Goal: Browse casually

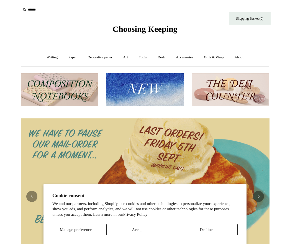
click at [157, 232] on button "Accept" at bounding box center [137, 229] width 63 height 11
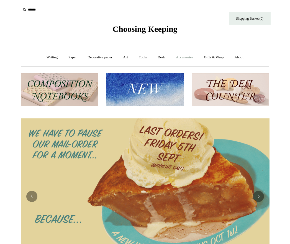
click at [186, 56] on link "Accessories +" at bounding box center [184, 57] width 27 height 15
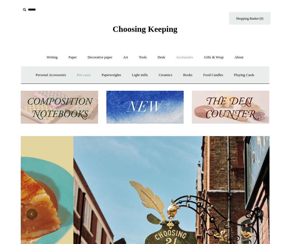
scroll to position [0, 249]
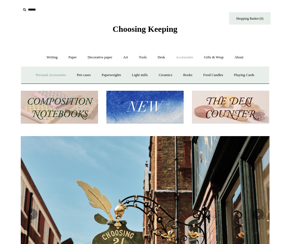
click at [63, 75] on link "Personal Accessories +" at bounding box center [51, 75] width 40 height 15
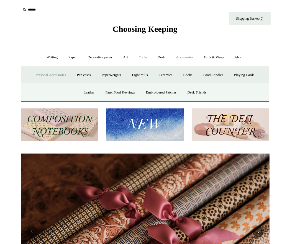
scroll to position [0, 498]
click at [58, 75] on link "Personal Accessories -" at bounding box center [51, 75] width 40 height 15
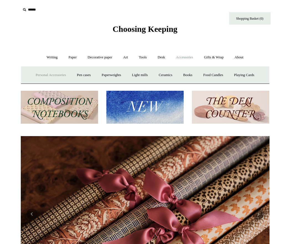
click at [58, 75] on link "Personal Accessories +" at bounding box center [51, 75] width 40 height 15
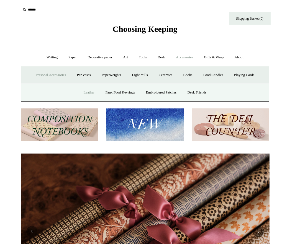
click at [87, 90] on link "Leather" at bounding box center [88, 92] width 21 height 15
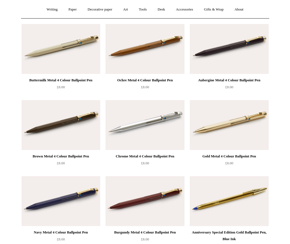
scroll to position [48, 0]
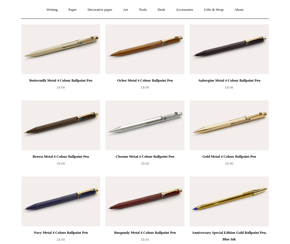
click at [146, 59] on img at bounding box center [145, 49] width 79 height 50
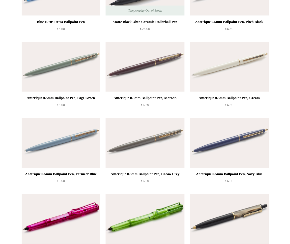
scroll to position [2316, 0]
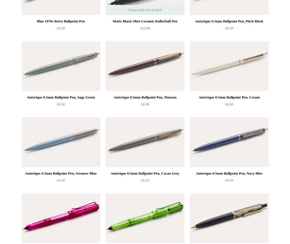
click at [146, 62] on img at bounding box center [145, 66] width 79 height 50
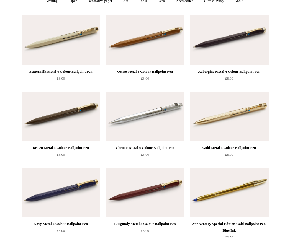
scroll to position [58, 0]
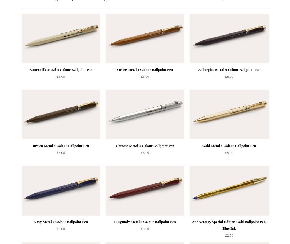
click at [167, 40] on img at bounding box center [145, 39] width 79 height 50
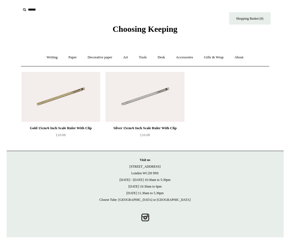
click at [165, 105] on img at bounding box center [145, 97] width 79 height 50
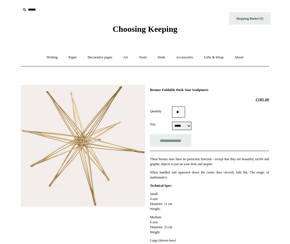
select select "*****"
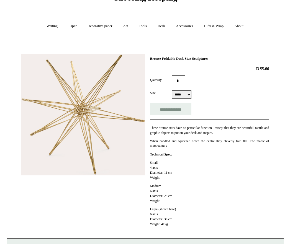
scroll to position [72, 0]
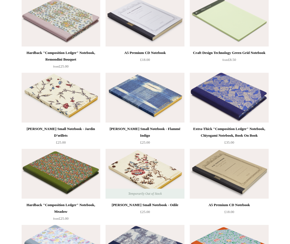
scroll to position [2286, 0]
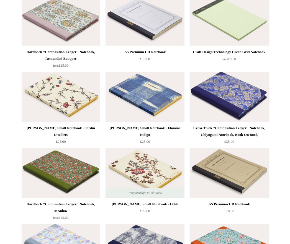
click at [146, 89] on img at bounding box center [145, 97] width 79 height 50
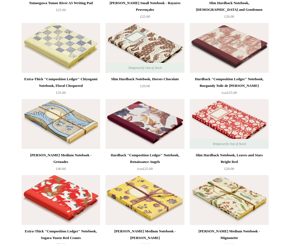
scroll to position [2646, 0]
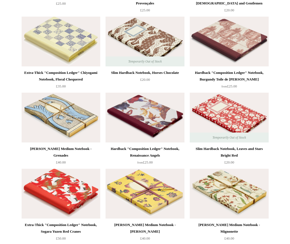
click at [67, 116] on img at bounding box center [61, 118] width 79 height 50
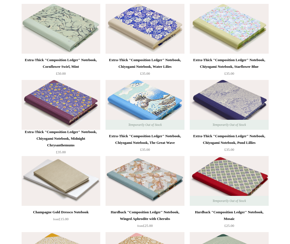
scroll to position [3497, 0]
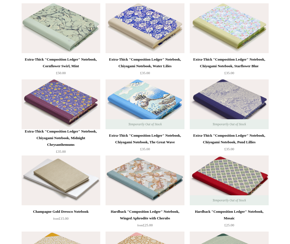
click at [224, 95] on img at bounding box center [229, 105] width 79 height 50
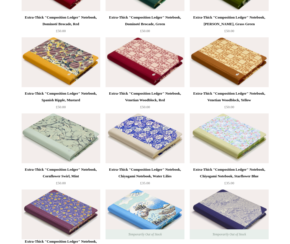
scroll to position [3387, 0]
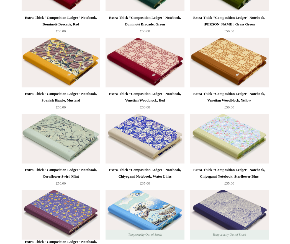
click at [138, 125] on img at bounding box center [145, 139] width 79 height 50
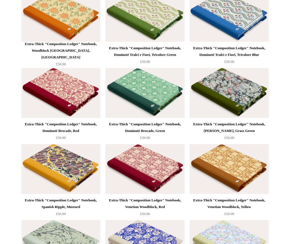
scroll to position [3271, 0]
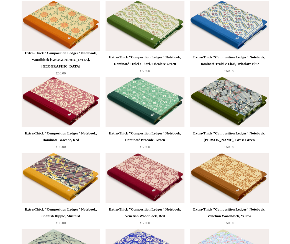
click at [232, 98] on img at bounding box center [229, 102] width 79 height 50
click at [75, 101] on img at bounding box center [61, 102] width 79 height 50
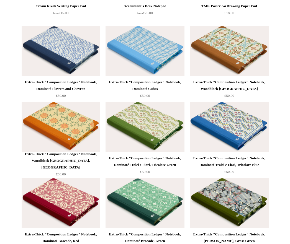
scroll to position [3156, 0]
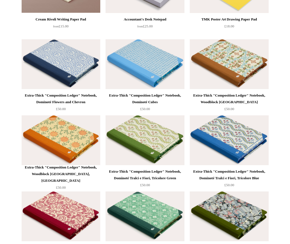
click at [247, 84] on img at bounding box center [229, 64] width 79 height 50
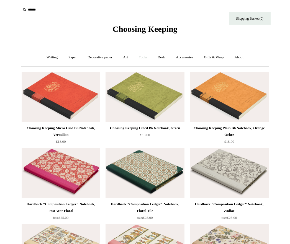
scroll to position [0, 0]
click at [42, 60] on link "Writing +" at bounding box center [52, 57] width 21 height 15
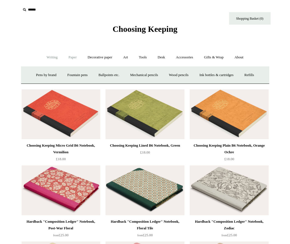
click at [70, 57] on link "Paper +" at bounding box center [72, 57] width 18 height 15
click at [105, 75] on link "📆 Dated Diaries 📆" at bounding box center [101, 75] width 40 height 15
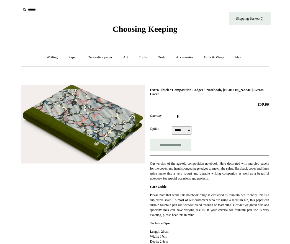
scroll to position [0, 0]
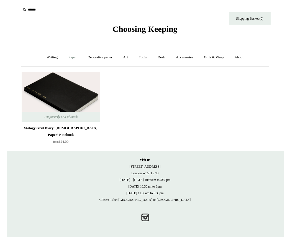
click at [74, 58] on link "Paper +" at bounding box center [72, 57] width 18 height 15
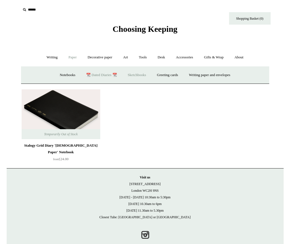
click at [145, 76] on link "Sketchbooks +" at bounding box center [137, 75] width 28 height 15
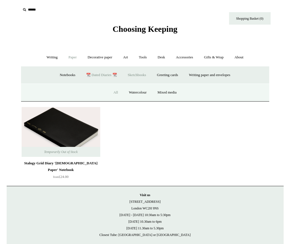
click at [112, 93] on link "All" at bounding box center [115, 92] width 15 height 15
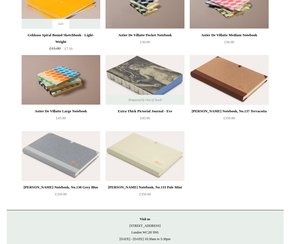
scroll to position [704, 0]
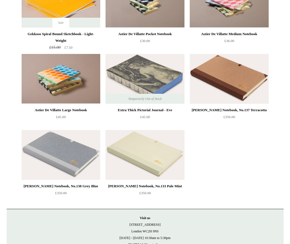
click at [161, 73] on img at bounding box center [145, 79] width 79 height 50
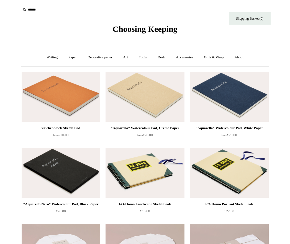
scroll to position [0, 0]
